Goal: Entertainment & Leisure: Consume media (video, audio)

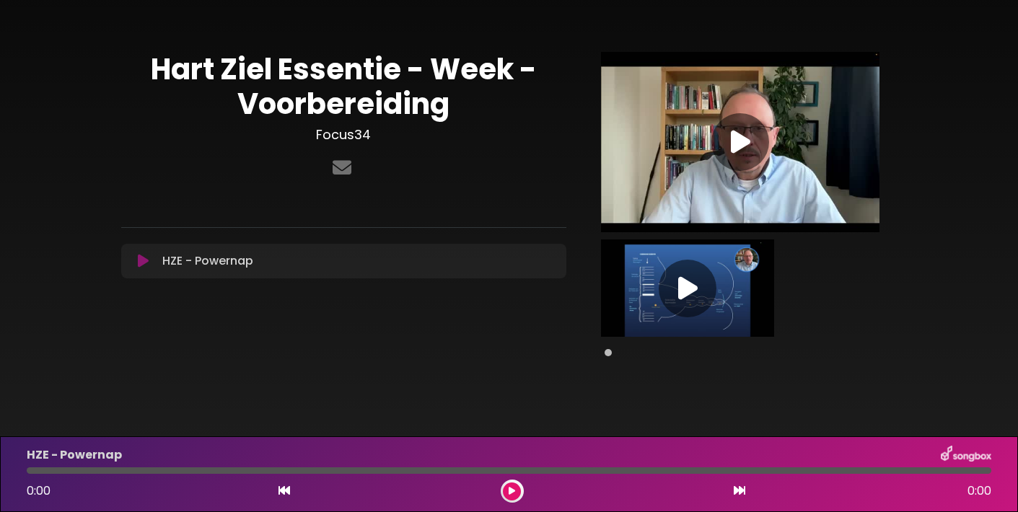
click at [740, 137] on icon at bounding box center [740, 142] width 19 height 26
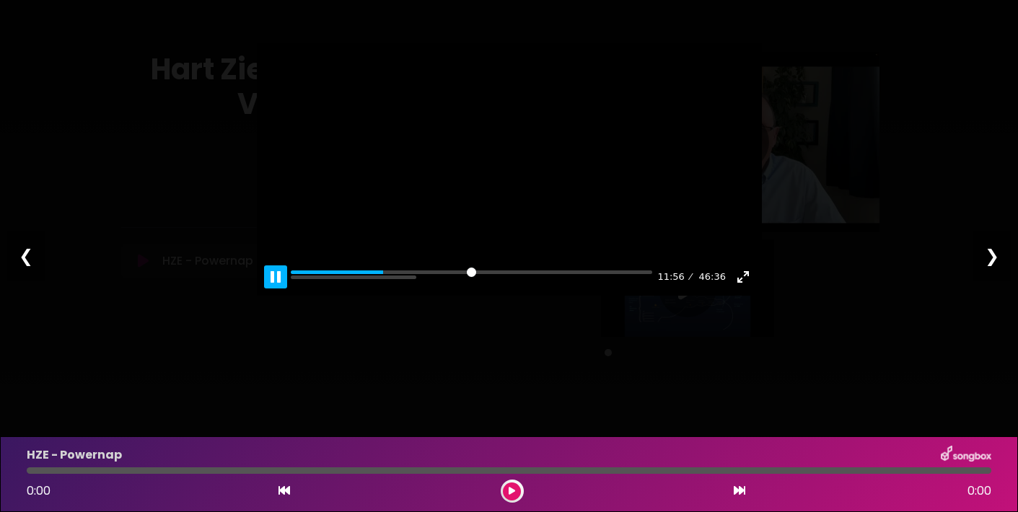
click at [274, 289] on button "Pause Play" at bounding box center [275, 277] width 23 height 23
click at [742, 289] on button "Exit fullscreen Enter fullscreen" at bounding box center [743, 277] width 23 height 23
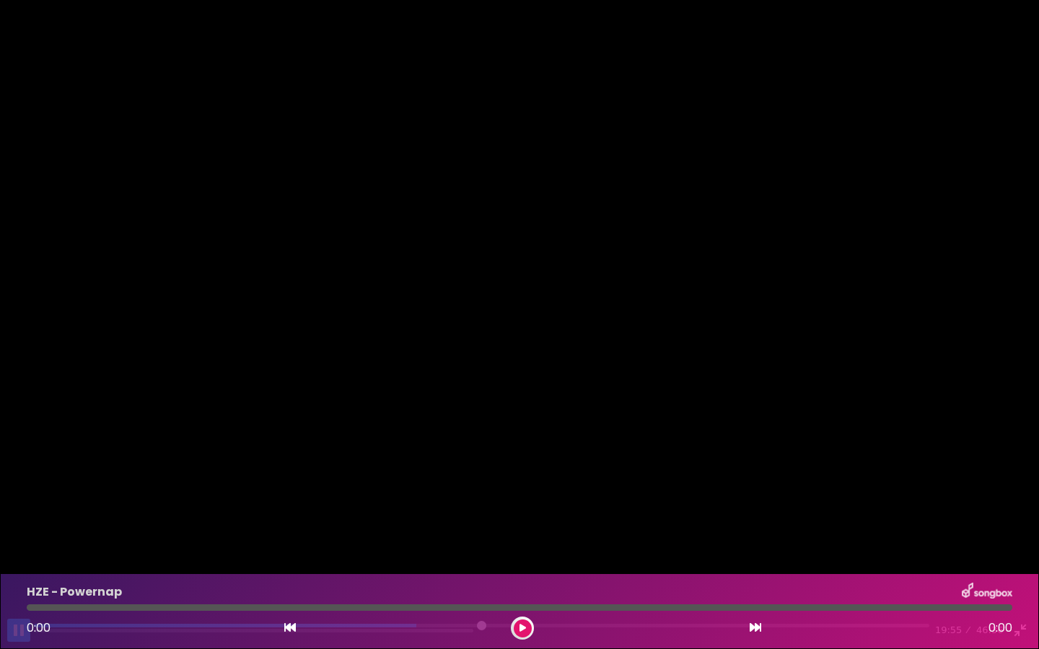
click at [19, 512] on button "Pause Play" at bounding box center [18, 630] width 23 height 23
click at [564, 512] on input "Seek" at bounding box center [481, 631] width 895 height 14
type input "***"
click at [1017, 512] on button "Exit fullscreen Enter fullscreen" at bounding box center [1020, 630] width 23 height 23
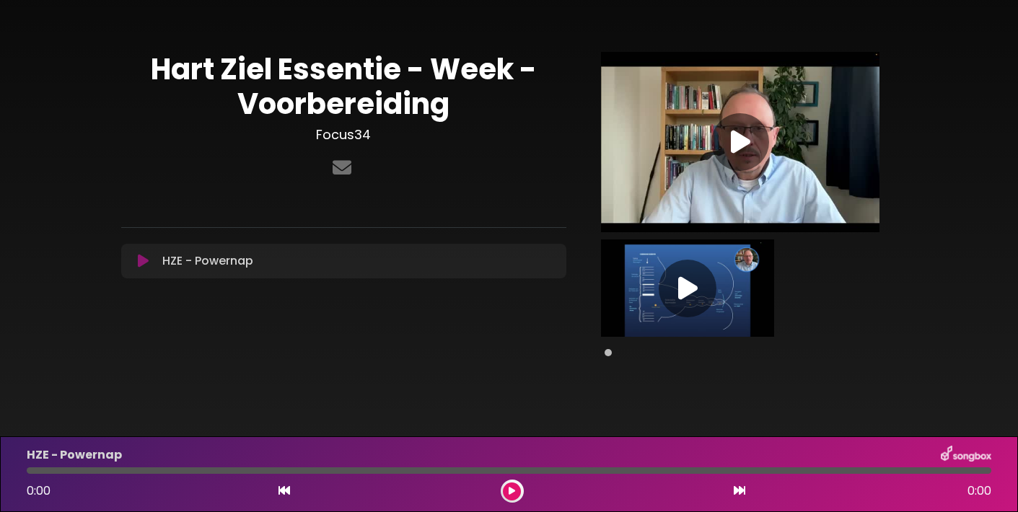
click at [687, 283] on icon at bounding box center [687, 289] width 19 height 26
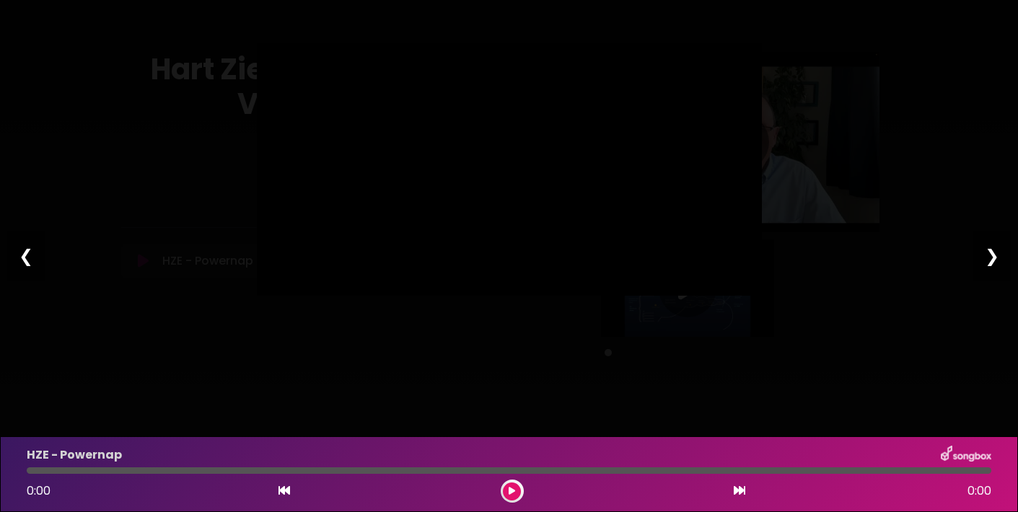
type input "****"
click at [909, 337] on div "Pause Play % buffered 30:58 00:16 49:17 Exit fullscreen Enter fullscreen Play ❮…" at bounding box center [509, 256] width 1018 height 512
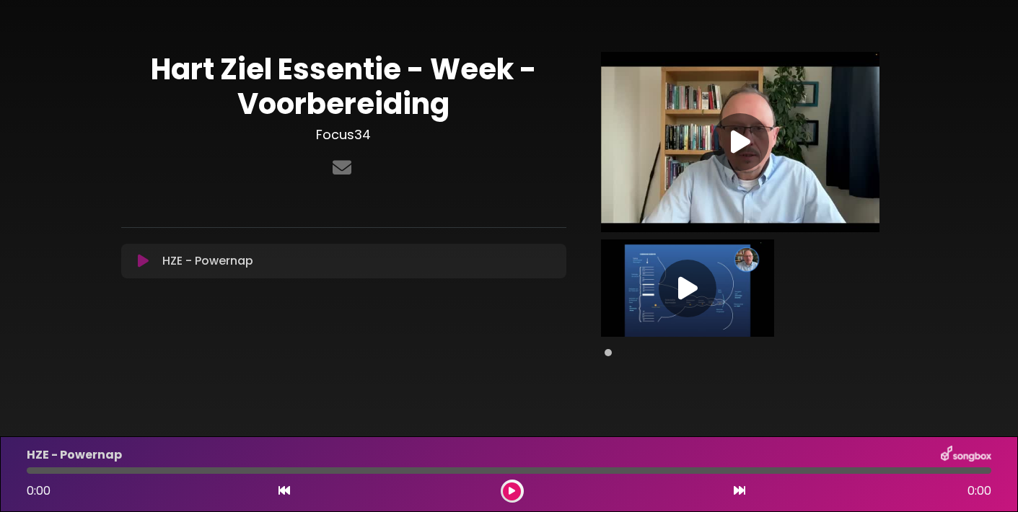
click at [688, 284] on icon at bounding box center [687, 289] width 19 height 26
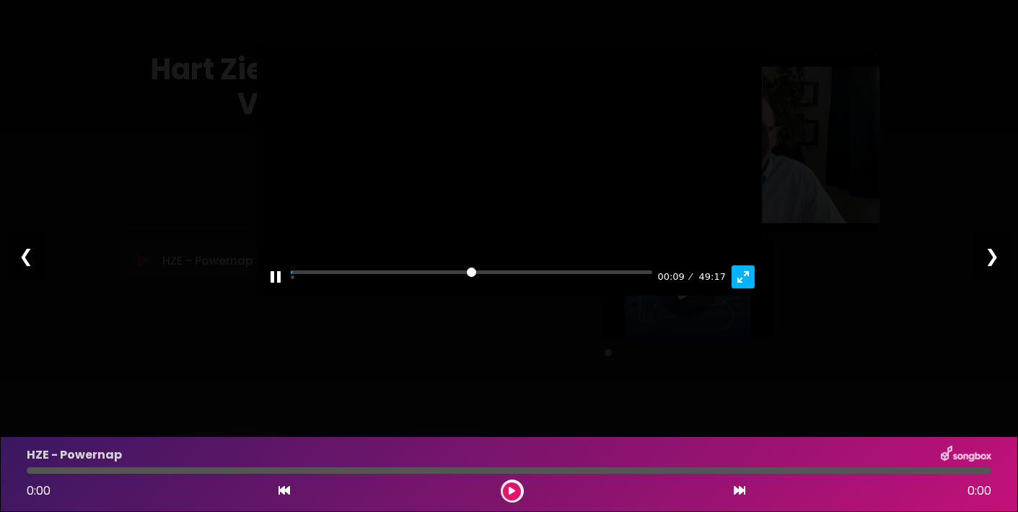
click at [743, 289] on button "Exit fullscreen Enter fullscreen" at bounding box center [743, 277] width 23 height 23
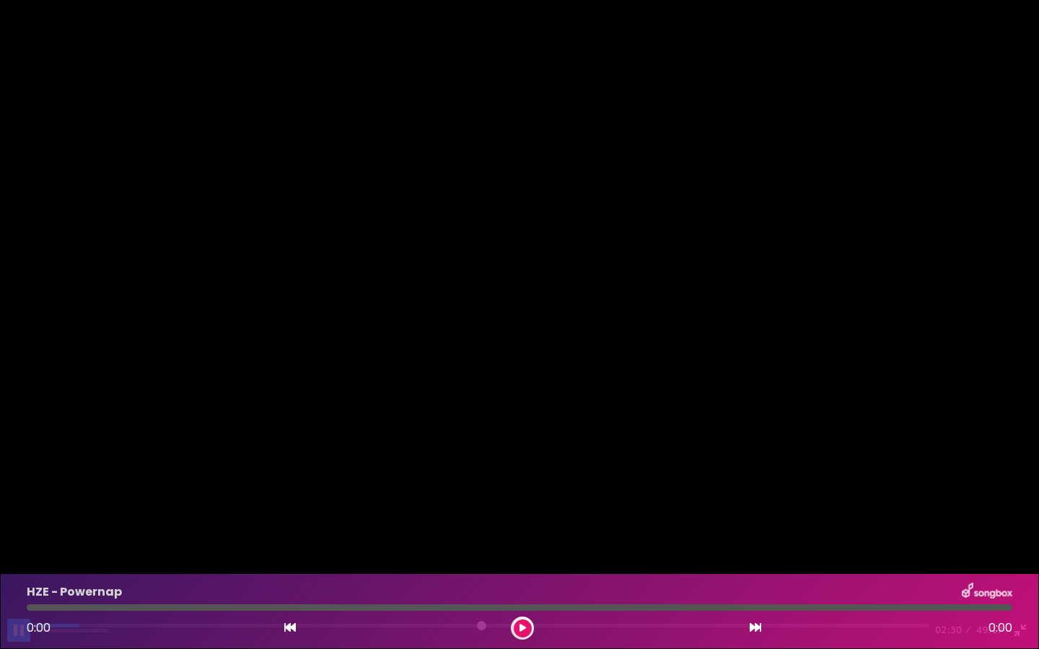
click at [21, 512] on button "Pause Play" at bounding box center [18, 630] width 23 height 23
click at [1017, 512] on button "Exit fullscreen Enter fullscreen" at bounding box center [1020, 630] width 23 height 23
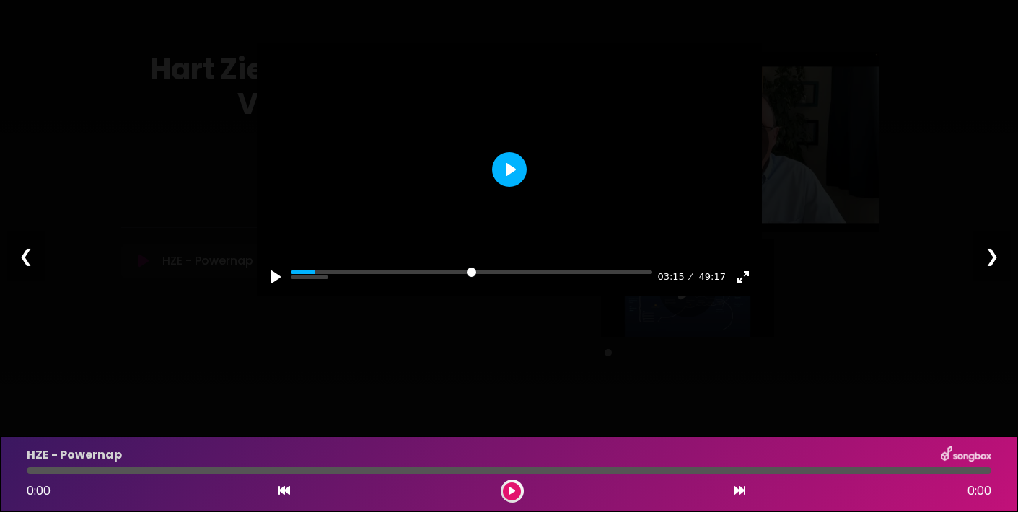
click at [503, 187] on button "Play" at bounding box center [509, 169] width 35 height 35
click at [351, 284] on input "Seek" at bounding box center [472, 278] width 362 height 14
click at [745, 289] on button "Exit fullscreen Enter fullscreen" at bounding box center [743, 277] width 23 height 23
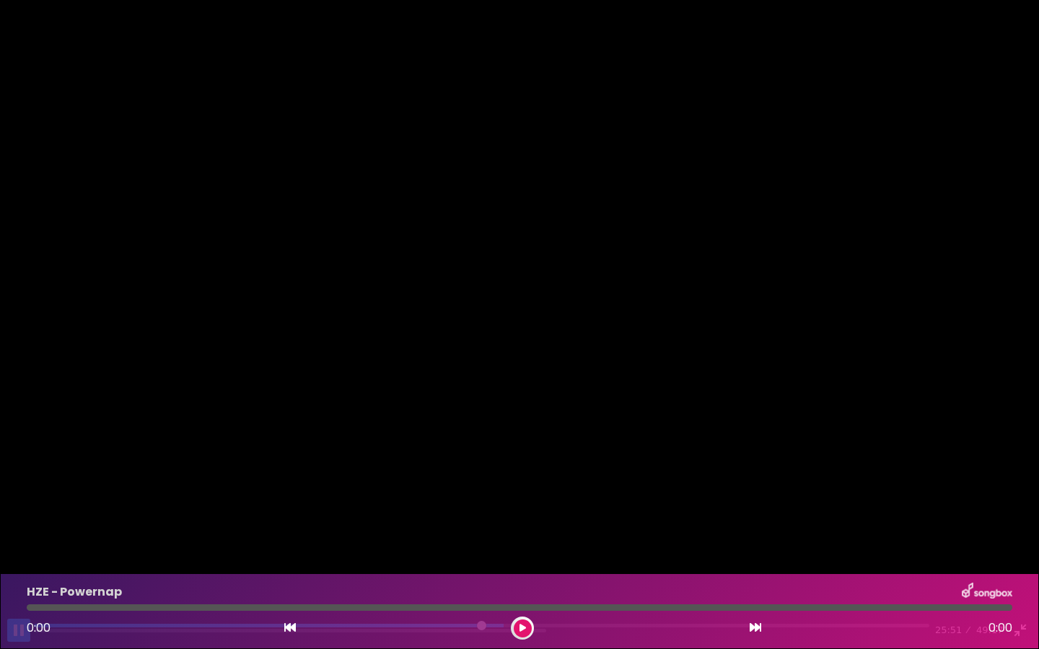
click at [17, 512] on button "Pause Play" at bounding box center [18, 630] width 23 height 23
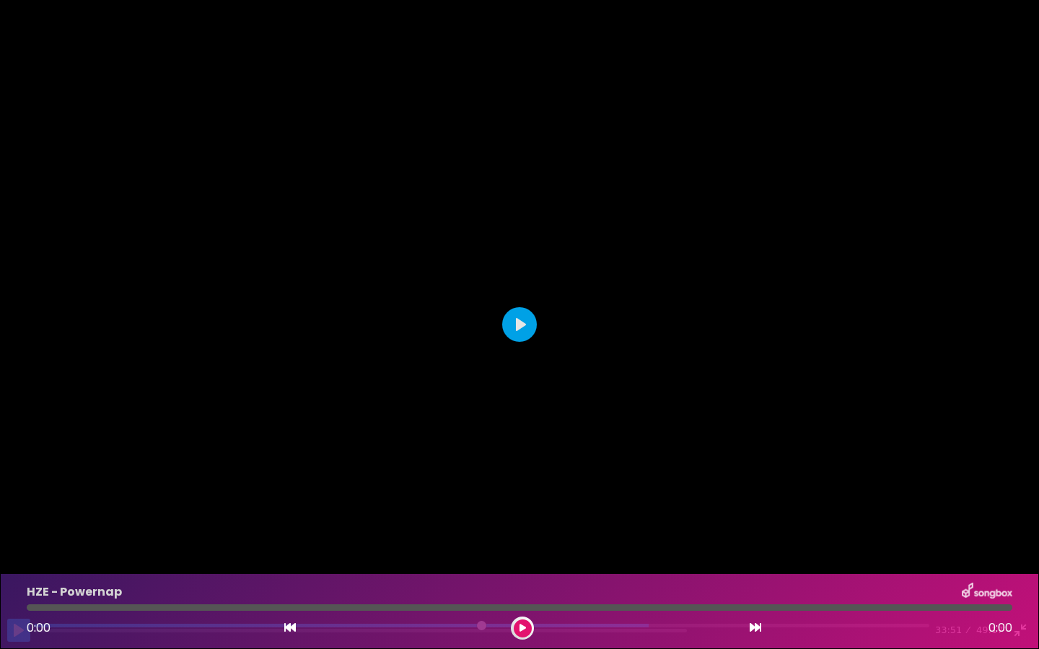
click at [17, 512] on button "Pause Play" at bounding box center [18, 630] width 23 height 23
click at [1017, 512] on button "Exit fullscreen Enter fullscreen" at bounding box center [1020, 630] width 23 height 23
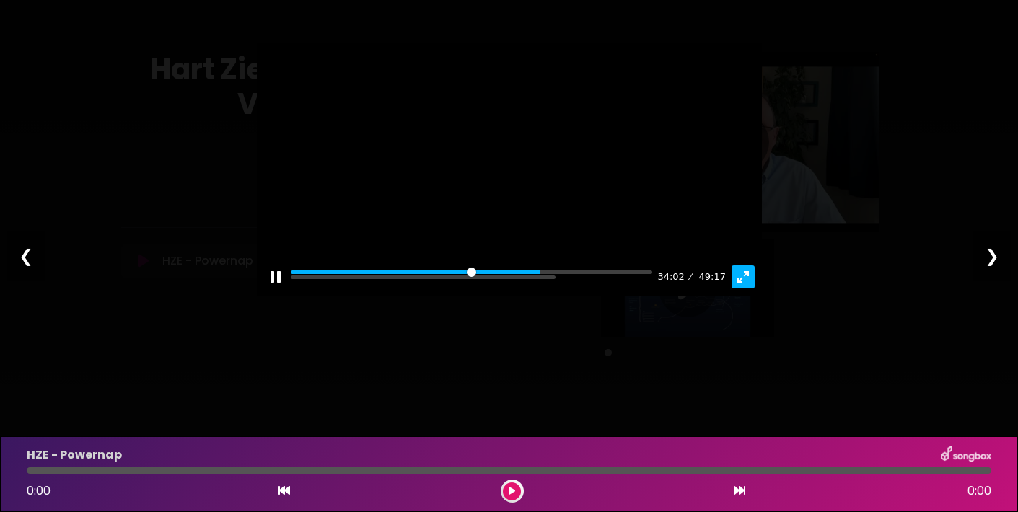
click at [746, 289] on button "Exit fullscreen Enter fullscreen" at bounding box center [743, 277] width 23 height 23
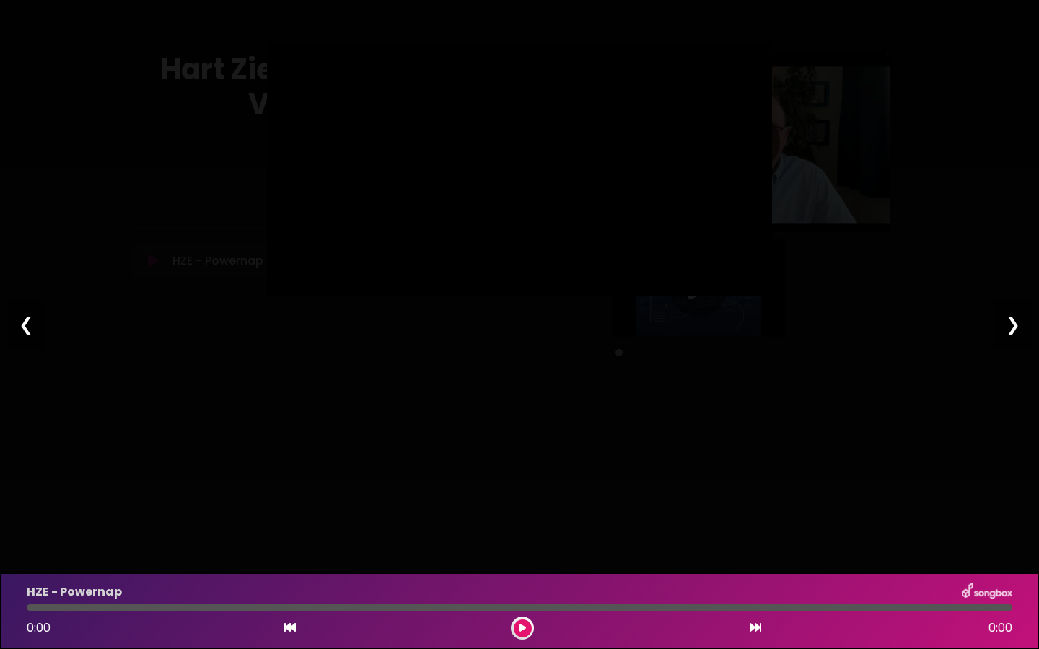
type input "***"
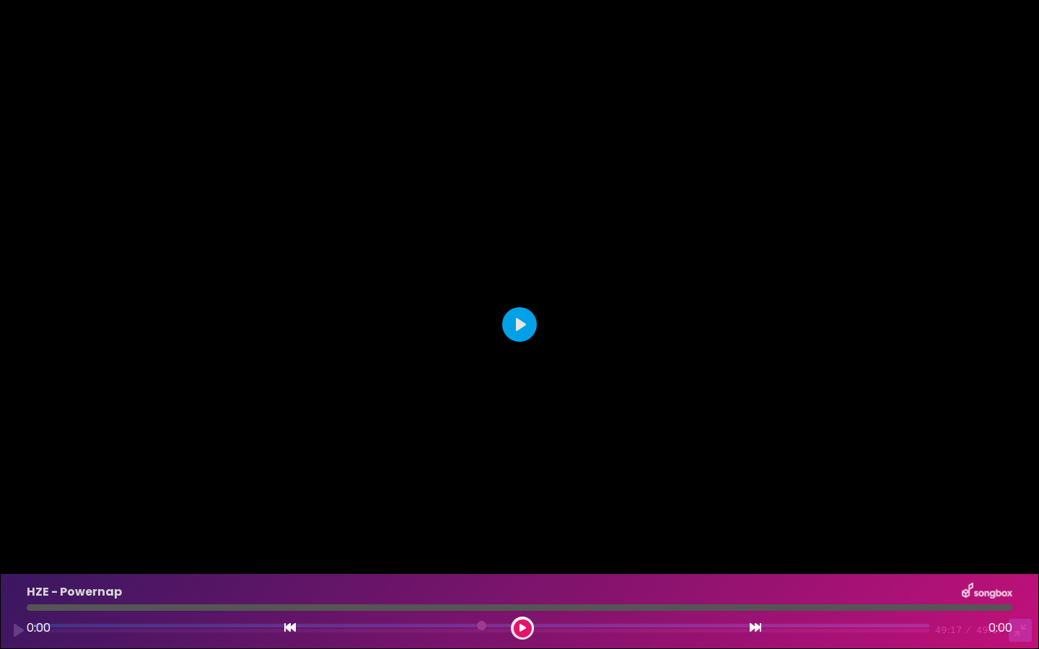
click at [1017, 512] on button "Exit fullscreen Enter fullscreen" at bounding box center [1020, 630] width 23 height 23
